Goal: Information Seeking & Learning: Learn about a topic

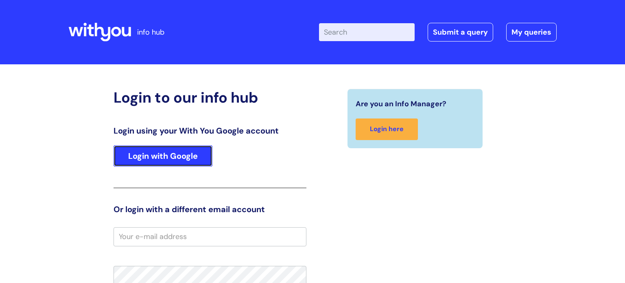
click at [192, 153] on link "Login with Google" at bounding box center [162, 155] width 99 height 21
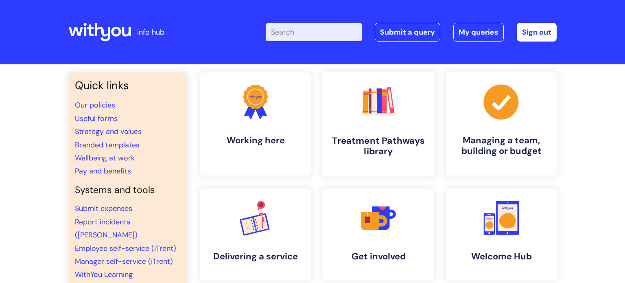
click at [386, 122] on icon ".cls-1{fill:#f89b22;}.cls-1,.cls-2,.cls-3,.cls-4,.cls-5,.cls-6,.cls-7{stroke-wi…" at bounding box center [378, 101] width 40 height 40
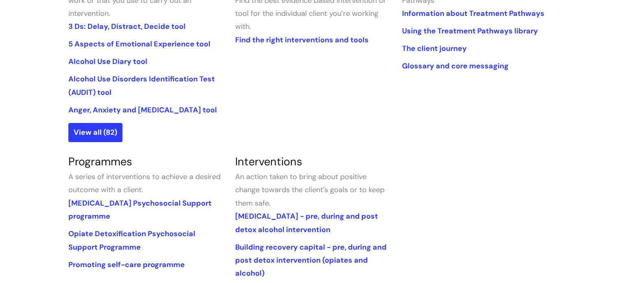
scroll to position [254, 0]
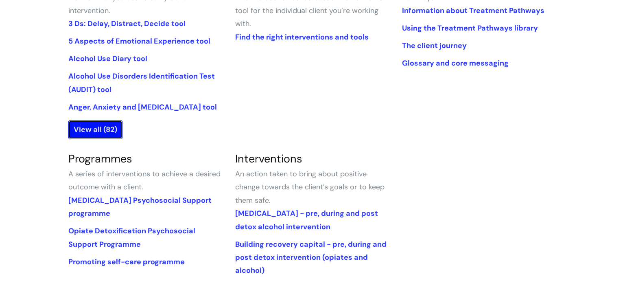
click at [107, 125] on link "View all (82)" at bounding box center [95, 129] width 54 height 19
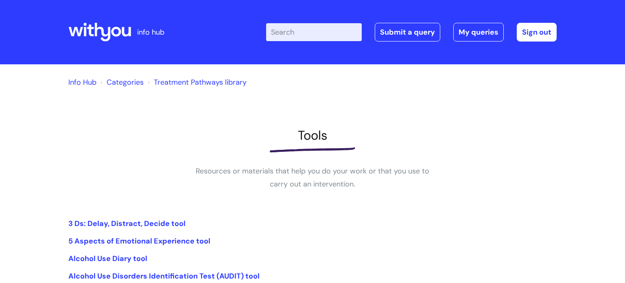
click at [298, 26] on input "Enter your search term here..." at bounding box center [314, 32] width 96 height 18
type input "sleep"
click button "Search" at bounding box center [0, 0] width 0 height 0
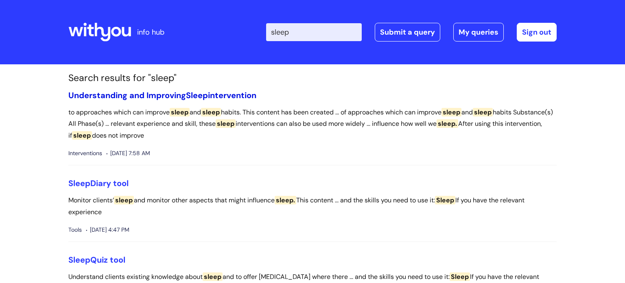
click at [212, 96] on link "Understanding and Improving Sleep intervention" at bounding box center [162, 95] width 188 height 11
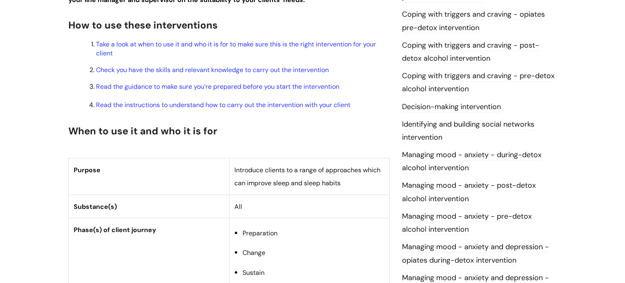
scroll to position [283, 0]
click at [306, 48] on link "Take a look at when to use it and who it is for to make sure this is the right …" at bounding box center [236, 47] width 280 height 17
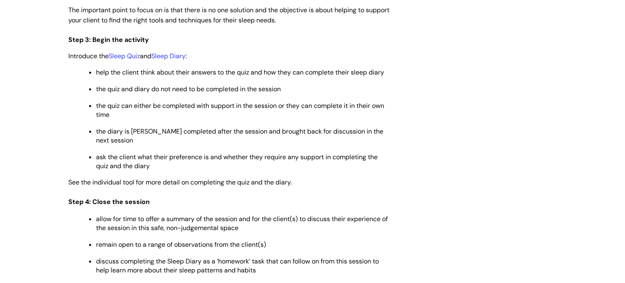
scroll to position [1296, 0]
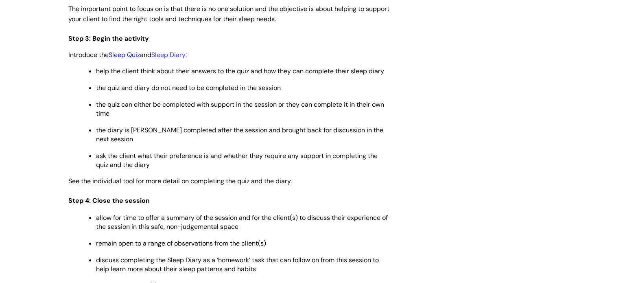
click at [130, 59] on link "Sleep Quiz" at bounding box center [124, 54] width 31 height 9
click at [176, 59] on link "Sleep Diary" at bounding box center [168, 54] width 34 height 9
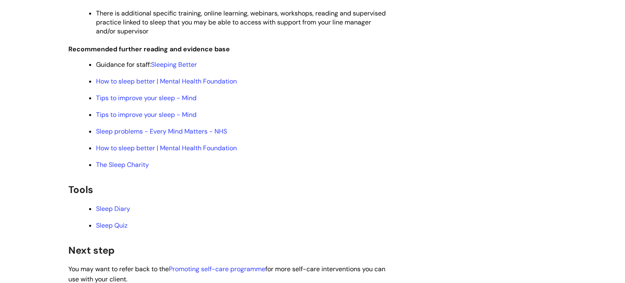
scroll to position [1733, 0]
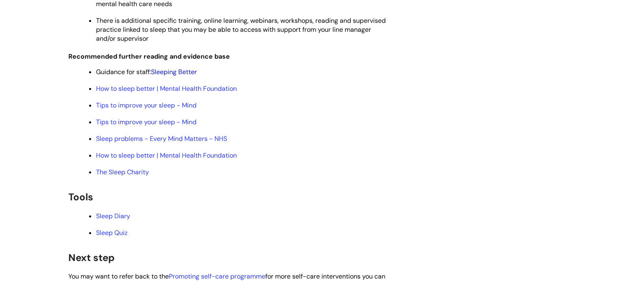
click at [183, 76] on link "Sleeping Better" at bounding box center [174, 72] width 46 height 9
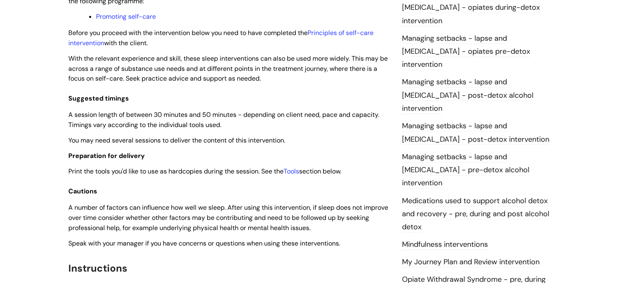
scroll to position [764, 0]
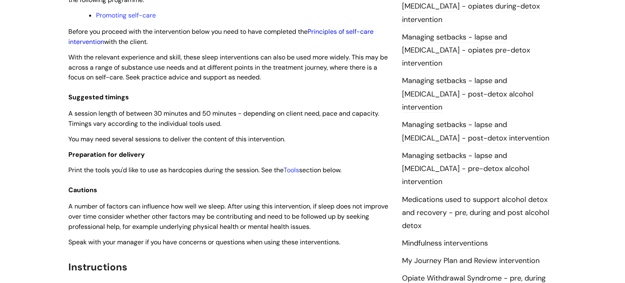
click at [354, 30] on link "Principles of self-care intervention" at bounding box center [220, 36] width 305 height 19
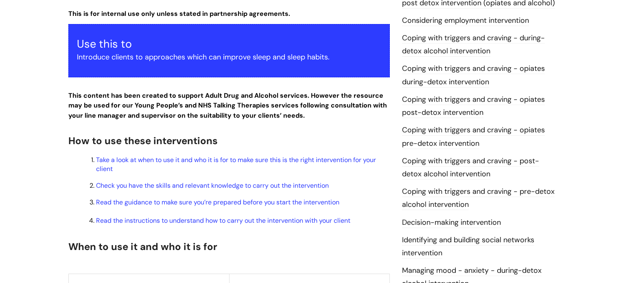
scroll to position [166, 0]
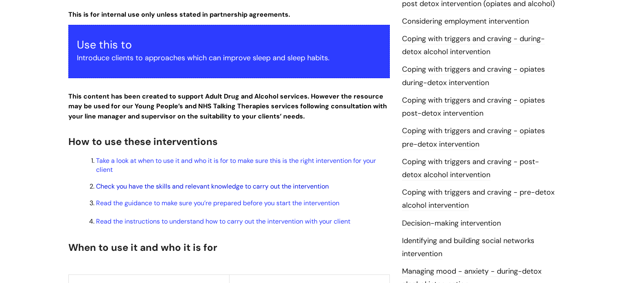
click at [288, 187] on link "Check you have the skills and relevant knowledge to carry out the intervention" at bounding box center [212, 186] width 233 height 9
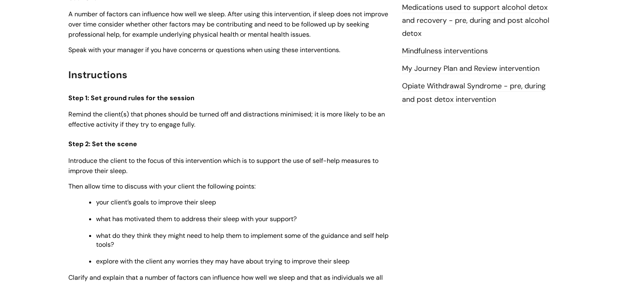
scroll to position [957, 0]
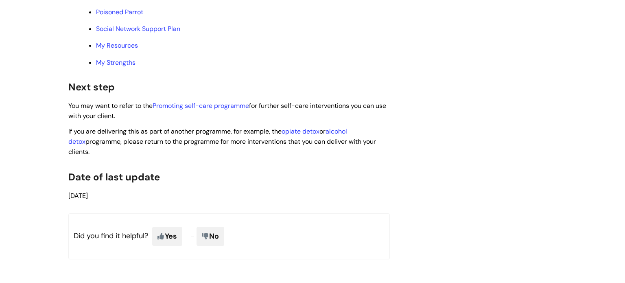
scroll to position [2041, 0]
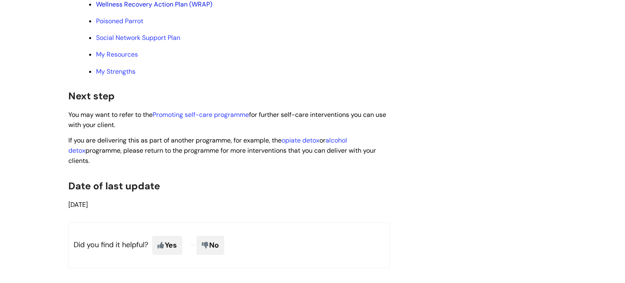
click at [175, 9] on link "Wellness Recovery Action Plan (WRAP)" at bounding box center [154, 4] width 116 height 9
click at [142, 25] on link "Poisoned Parrot" at bounding box center [119, 21] width 47 height 9
click at [158, 42] on link "Social Network Support Plan" at bounding box center [138, 37] width 84 height 9
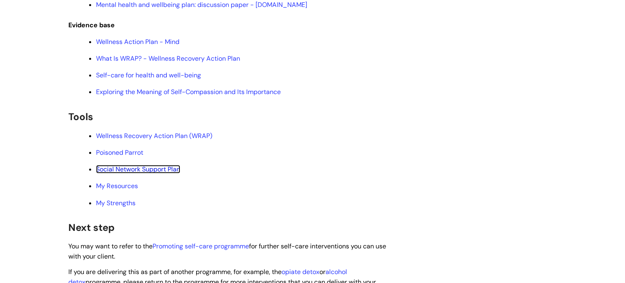
scroll to position [1910, 0]
click at [131, 190] on link "My Resources" at bounding box center [117, 185] width 42 height 9
click at [127, 207] on link "My Strengths" at bounding box center [115, 202] width 39 height 9
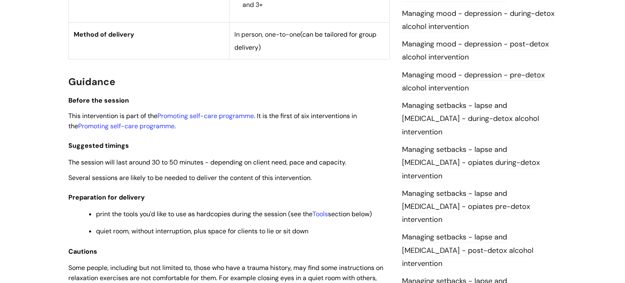
scroll to position [0, 0]
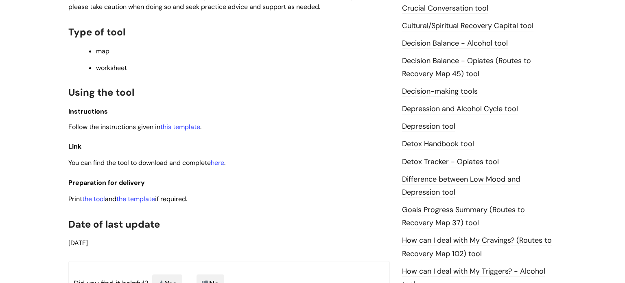
scroll to position [405, 0]
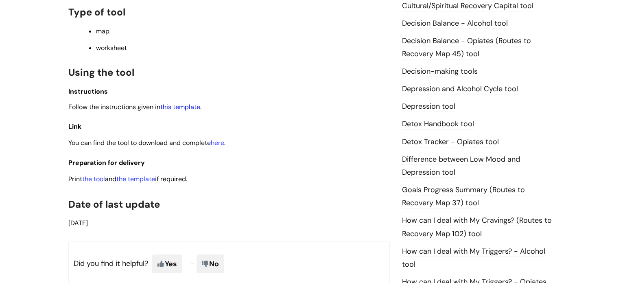
click at [175, 111] on link "this template" at bounding box center [180, 107] width 40 height 9
click at [220, 146] on link "here" at bounding box center [217, 142] width 13 height 9
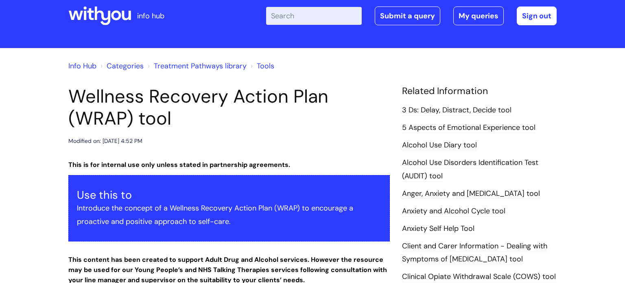
scroll to position [15, 0]
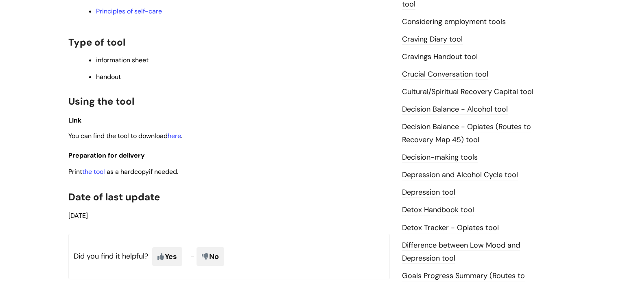
scroll to position [320, 0]
click at [175, 135] on link "here" at bounding box center [174, 135] width 13 height 9
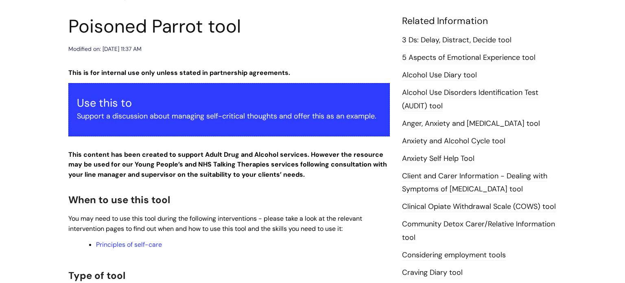
scroll to position [87, 0]
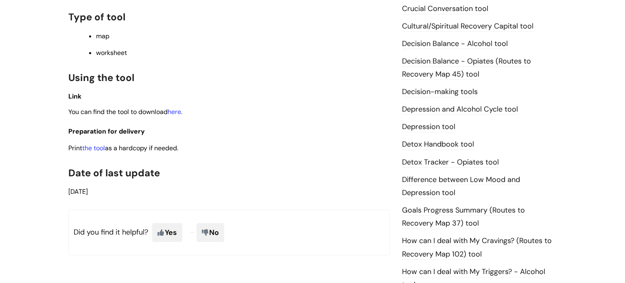
scroll to position [386, 0]
click at [177, 113] on link "here" at bounding box center [174, 111] width 13 height 9
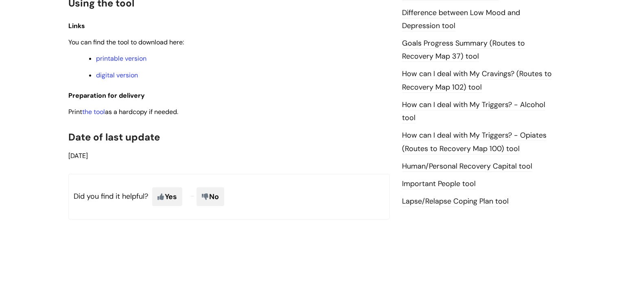
scroll to position [552, 0]
click at [130, 62] on link "printable version" at bounding box center [121, 58] width 50 height 9
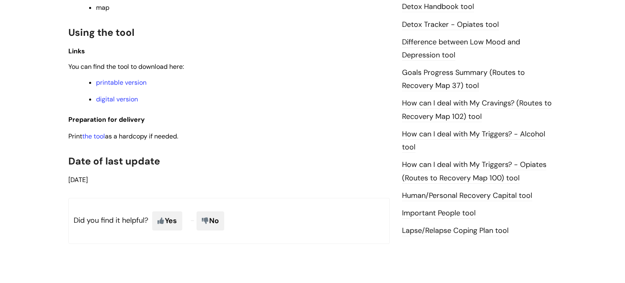
scroll to position [530, 0]
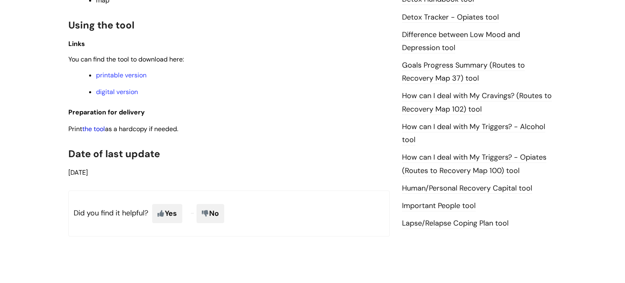
click at [99, 133] on link "the tool" at bounding box center [93, 128] width 23 height 9
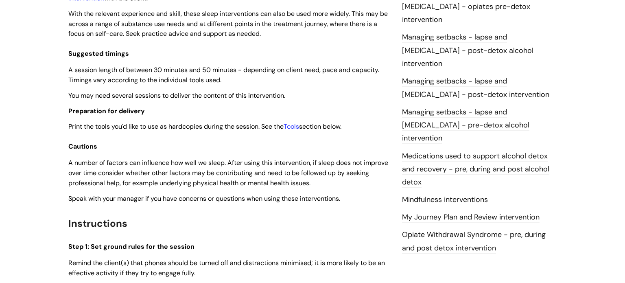
scroll to position [810, 0]
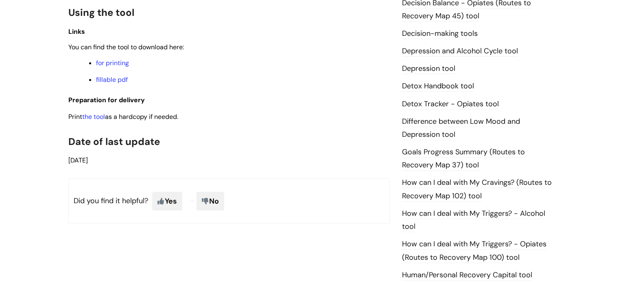
scroll to position [441, 0]
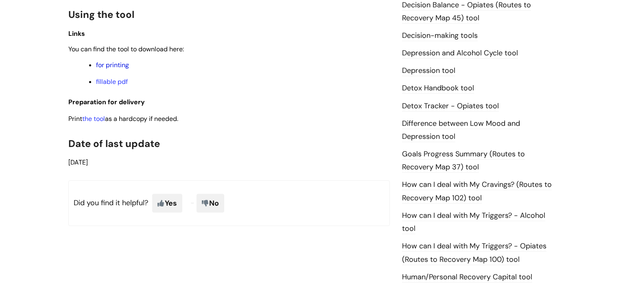
click at [113, 69] on link "for printing" at bounding box center [112, 65] width 33 height 9
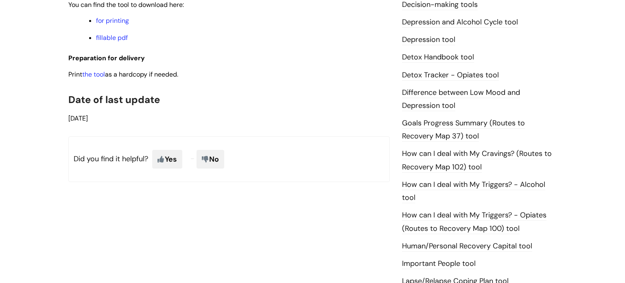
scroll to position [477, 0]
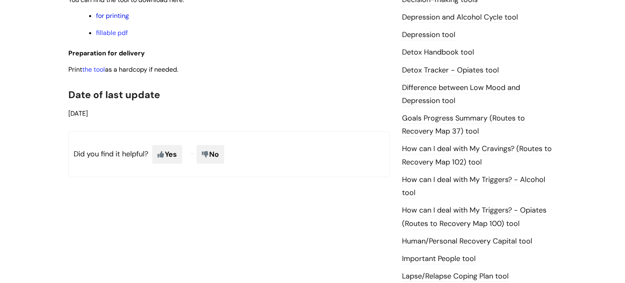
click at [109, 15] on link "for printing" at bounding box center [112, 15] width 33 height 9
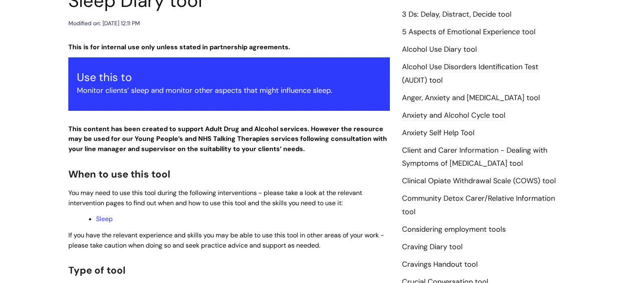
scroll to position [115, 0]
